Goal: Complete application form

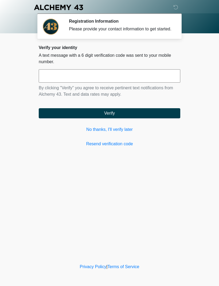
click at [119, 83] on input "text" at bounding box center [109, 75] width 141 height 13
type input "******"
click at [149, 115] on button "Verify" at bounding box center [109, 113] width 141 height 10
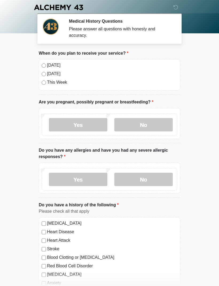
click at [155, 125] on label "No" at bounding box center [143, 124] width 58 height 13
click at [82, 179] on label "Yes" at bounding box center [78, 179] width 58 height 13
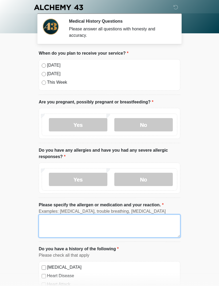
click at [114, 228] on textarea "Please specify the allergen or medication and your reaction." at bounding box center [109, 226] width 141 height 23
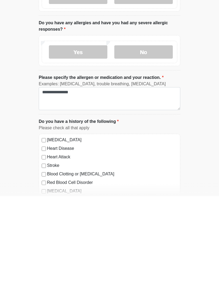
click at [194, 127] on body "‎ ‎ ‎ ‎ Medical History Questions Please answer all questions with honesty and …" at bounding box center [109, 105] width 219 height 286
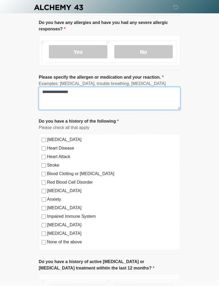
click at [140, 99] on textarea "**********" at bounding box center [109, 98] width 141 height 23
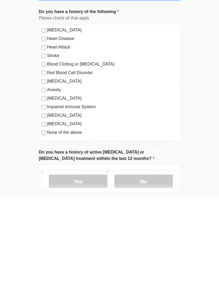
type textarea "**********"
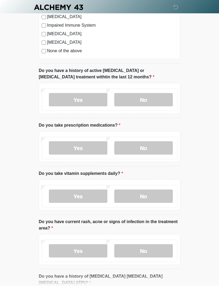
click at [154, 97] on label "No" at bounding box center [143, 99] width 58 height 13
click at [86, 150] on label "Yes" at bounding box center [78, 147] width 58 height 13
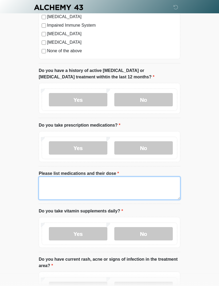
click at [112, 187] on textarea "Please list medications and their dose" at bounding box center [109, 188] width 141 height 23
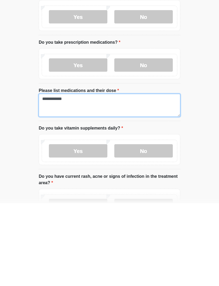
scroll to position [328, 0]
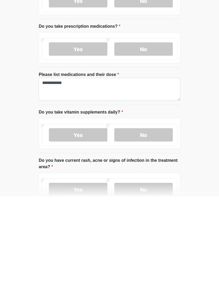
click at [85, 218] on label "Yes" at bounding box center [78, 224] width 58 height 13
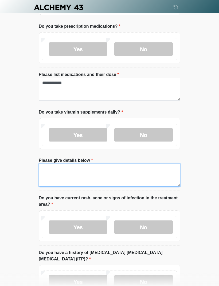
click at [101, 171] on textarea "Please give details below" at bounding box center [109, 175] width 141 height 23
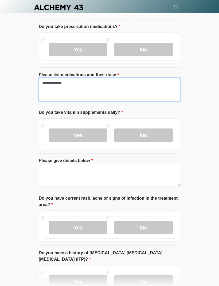
click at [121, 87] on textarea "**********" at bounding box center [109, 89] width 141 height 23
type textarea "**********"
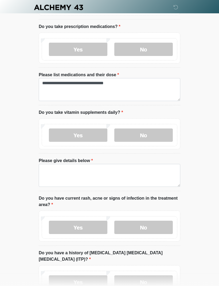
click at [160, 134] on label "No" at bounding box center [143, 135] width 58 height 13
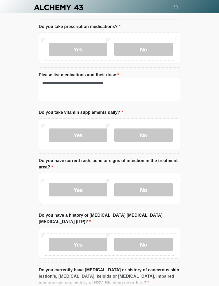
scroll to position [418, 0]
click at [161, 190] on label "No" at bounding box center [143, 189] width 58 height 13
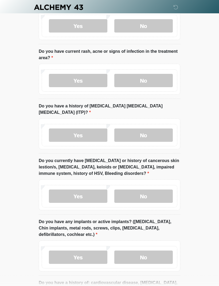
scroll to position [527, 0]
click at [157, 131] on label "No" at bounding box center [143, 135] width 58 height 13
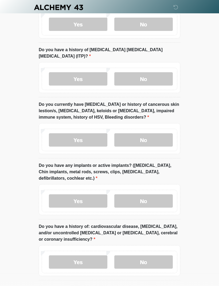
scroll to position [585, 0]
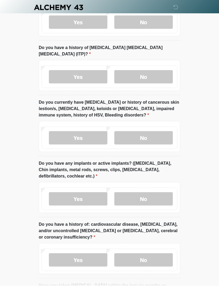
click at [157, 131] on label "No" at bounding box center [143, 137] width 58 height 13
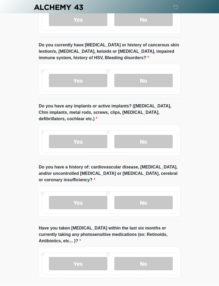
click at [164, 135] on label "No" at bounding box center [143, 141] width 58 height 13
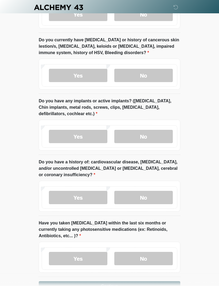
scroll to position [656, 0]
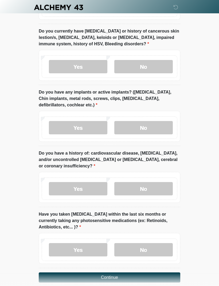
click at [159, 182] on label "No" at bounding box center [143, 188] width 58 height 13
click at [158, 243] on label "No" at bounding box center [143, 249] width 58 height 13
click at [143, 274] on button "Continue" at bounding box center [109, 277] width 141 height 10
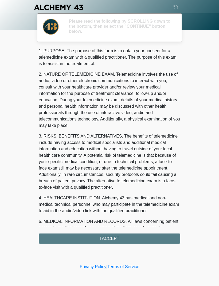
scroll to position [0, 0]
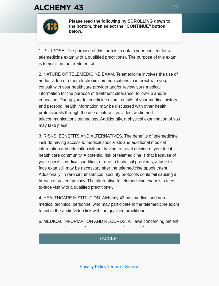
click at [130, 240] on div "1. PURPOSE. The purpose of this form is to obtain your consent for a telemedici…" at bounding box center [109, 146] width 141 height 196
click at [112, 241] on div "1. PURPOSE. The purpose of this form is to obtain your consent for a telemedici…" at bounding box center [109, 146] width 141 height 196
click at [108, 237] on div "1. PURPOSE. The purpose of this form is to obtain your consent for a telemedici…" at bounding box center [109, 146] width 141 height 196
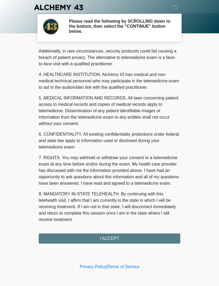
scroll to position [130, 0]
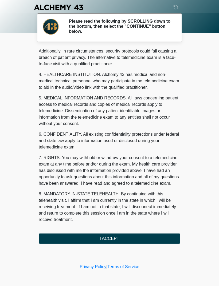
click at [112, 242] on button "I ACCEPT" at bounding box center [109, 239] width 141 height 10
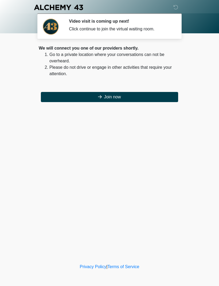
click at [117, 102] on button "Join now" at bounding box center [109, 97] width 137 height 10
